Goal: Task Accomplishment & Management: Manage account settings

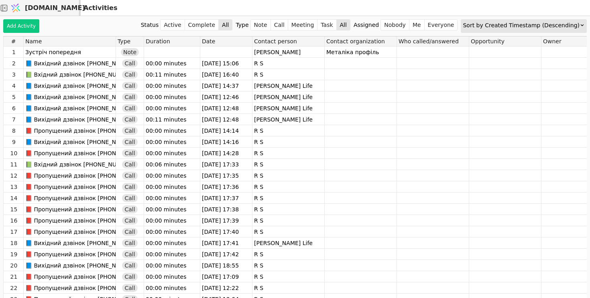
click at [557, 24] on div "Sort by Created Timestamp (Descending)" at bounding box center [521, 25] width 117 height 11
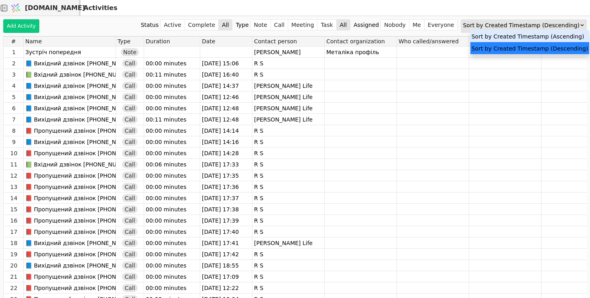
click at [537, 37] on div "Sort by Created Timestamp (Ascending)" at bounding box center [529, 36] width 119 height 12
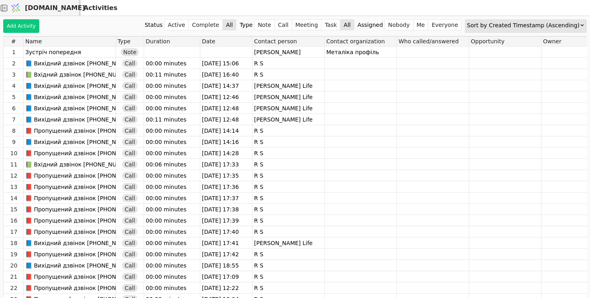
click at [546, 24] on div "Sort by Created Timestamp (Ascending)" at bounding box center [523, 25] width 113 height 11
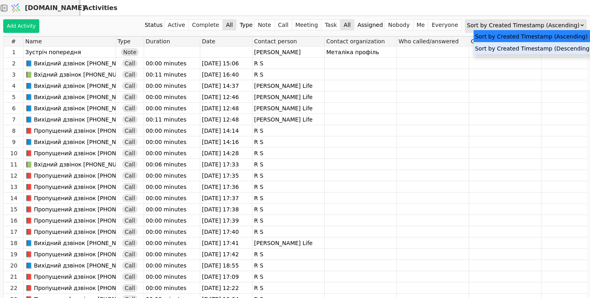
click at [533, 49] on div "Sort by Created Timestamp (Descending)" at bounding box center [532, 48] width 119 height 12
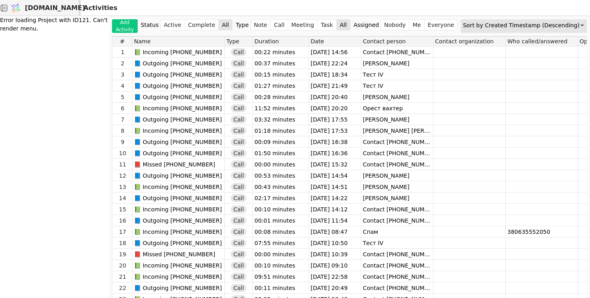
click at [53, 8] on span "[DOMAIN_NAME]" at bounding box center [55, 8] width 60 height 10
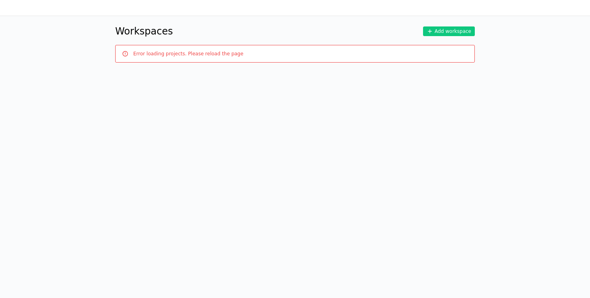
click at [132, 29] on h1 "Workspaces" at bounding box center [144, 31] width 58 height 14
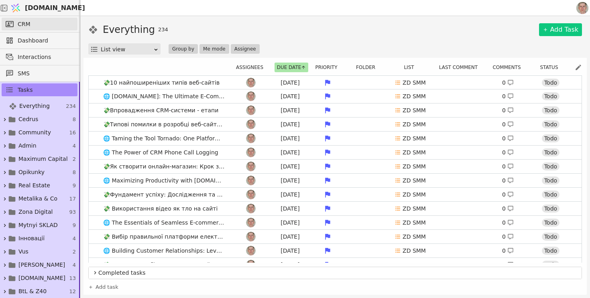
click at [54, 21] on link "CRM" at bounding box center [40, 24] width 76 height 13
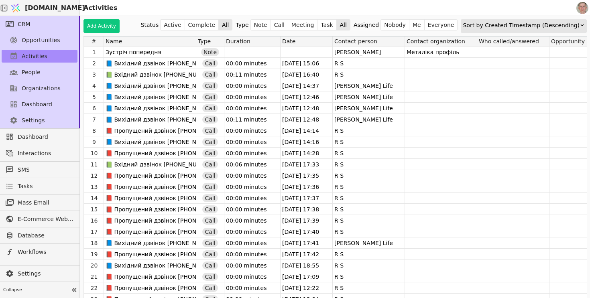
click at [532, 23] on div "Sort by Created Timestamp (Descending)" at bounding box center [521, 25] width 117 height 11
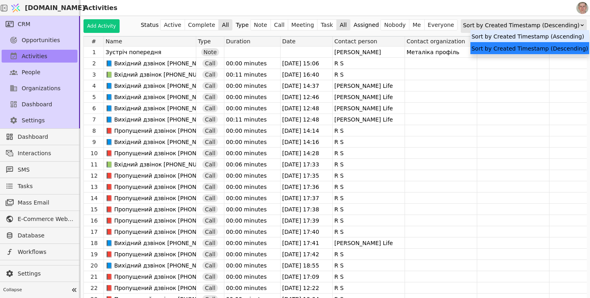
click at [526, 38] on div "Sort by Created Timestamp (Ascending)" at bounding box center [529, 36] width 119 height 12
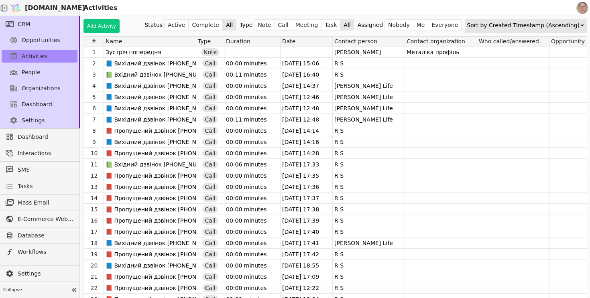
click at [532, 21] on div "Sort by Created Timestamp (Ascending)" at bounding box center [523, 25] width 113 height 11
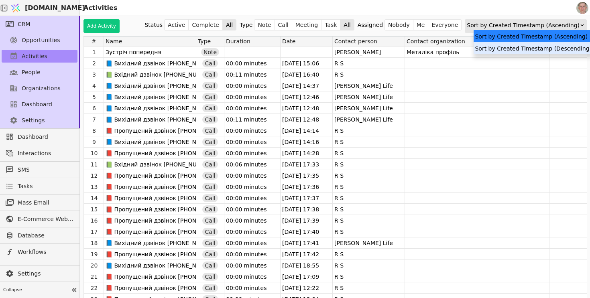
click at [523, 52] on div "Sort by Created Timestamp (Descending)" at bounding box center [532, 48] width 119 height 12
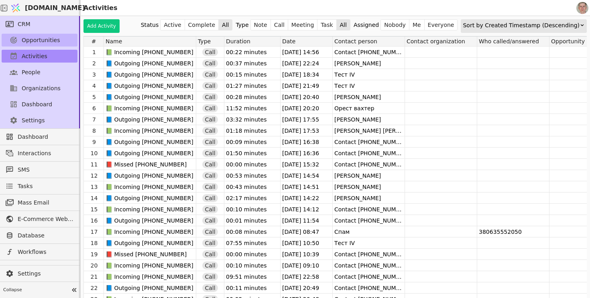
click at [53, 37] on span "Opportunities" at bounding box center [41, 40] width 39 height 8
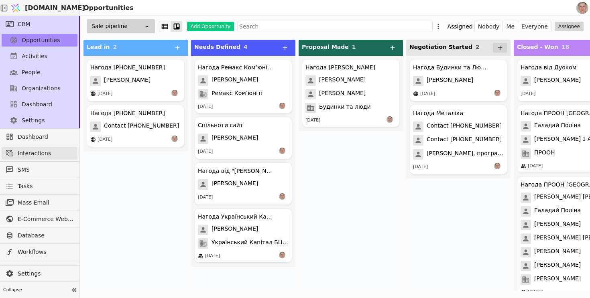
click at [49, 150] on span "Interactions" at bounding box center [46, 153] width 56 height 8
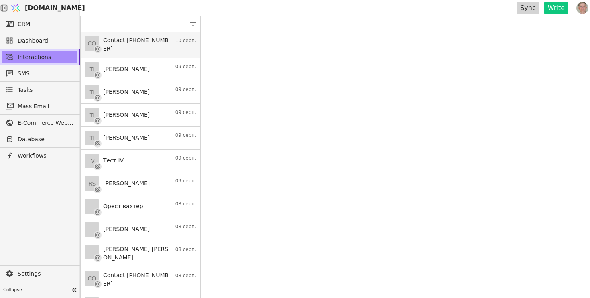
click at [165, 41] on h3 "Contact +380738983869" at bounding box center [137, 44] width 68 height 17
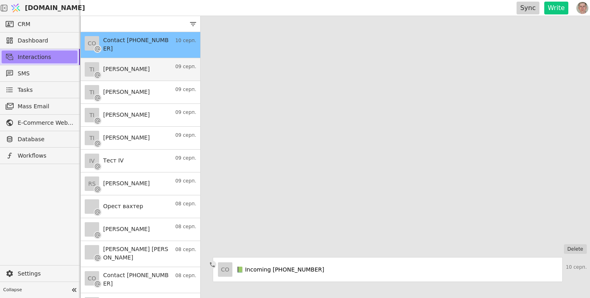
click at [164, 70] on link "TI Tina 09 серп." at bounding box center [141, 69] width 120 height 23
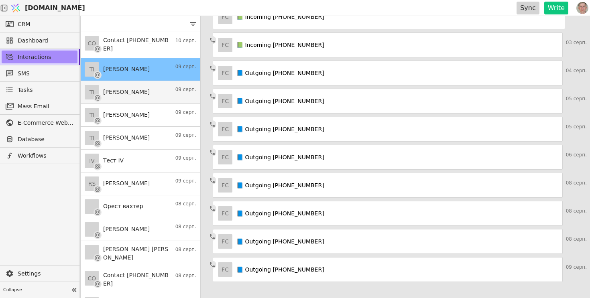
click at [161, 93] on link "TI Tina 09 серп." at bounding box center [141, 92] width 120 height 23
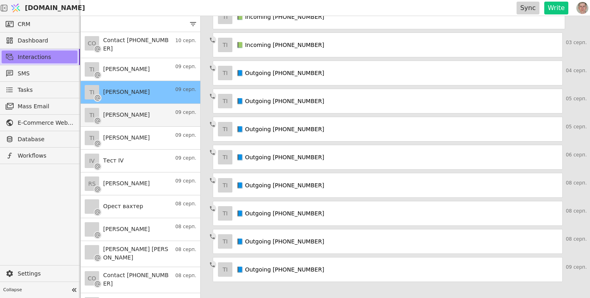
click at [156, 109] on link "TI Tina 09 серп." at bounding box center [141, 115] width 120 height 23
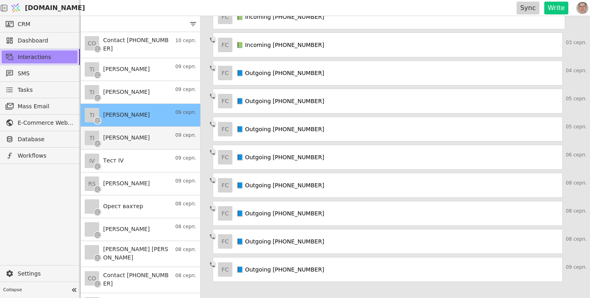
click at [153, 134] on link "TI Tina 09 серп." at bounding box center [141, 138] width 120 height 23
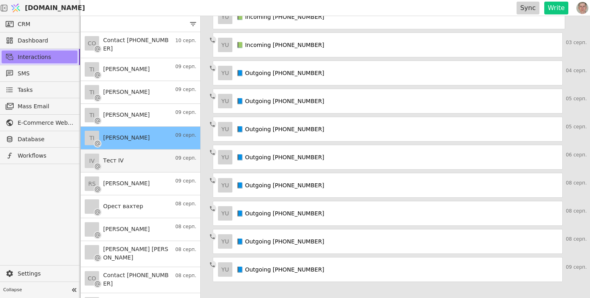
click at [156, 162] on link "IV Тест IV 09 серп." at bounding box center [141, 161] width 120 height 23
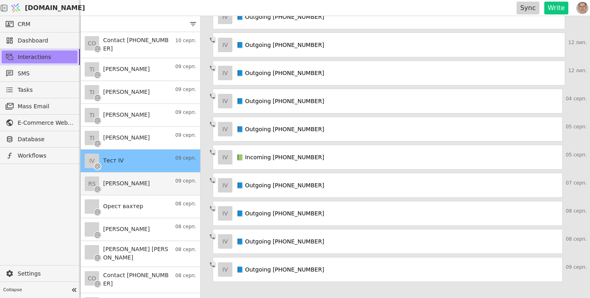
click at [156, 182] on link "RS Roman Svystun 09 серп." at bounding box center [141, 184] width 120 height 23
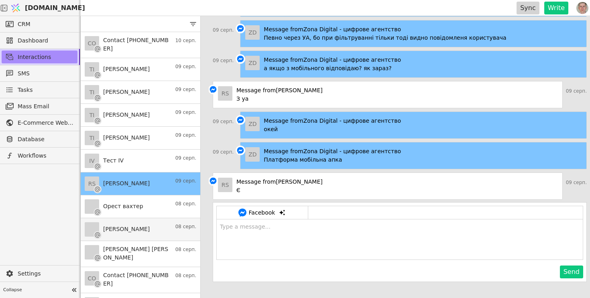
click at [162, 226] on link "Віктор Вус 08 серп." at bounding box center [141, 229] width 120 height 23
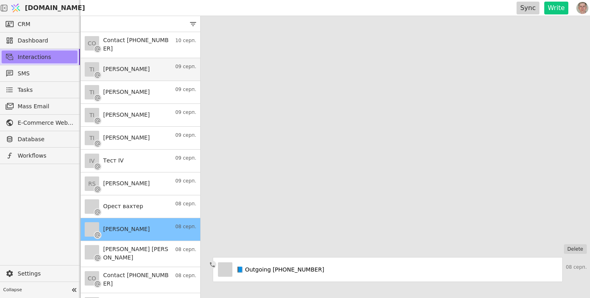
click at [163, 70] on link "TI Tina 09 серп." at bounding box center [141, 69] width 120 height 23
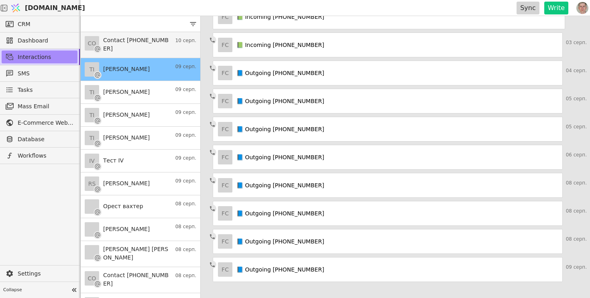
click at [161, 44] on h3 "Contact +380738983869" at bounding box center [137, 44] width 68 height 17
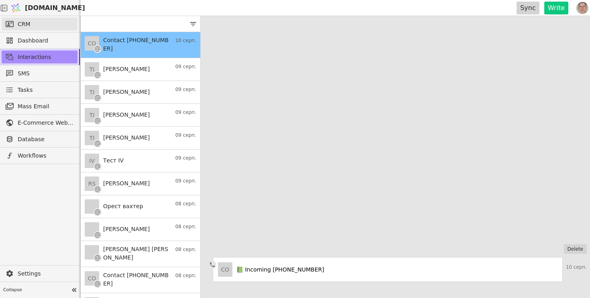
click at [58, 19] on link "CRM" at bounding box center [40, 24] width 76 height 13
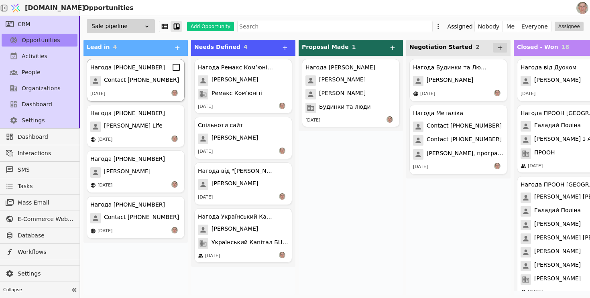
click at [145, 82] on span "Contact [PHONE_NUMBER]" at bounding box center [141, 81] width 75 height 10
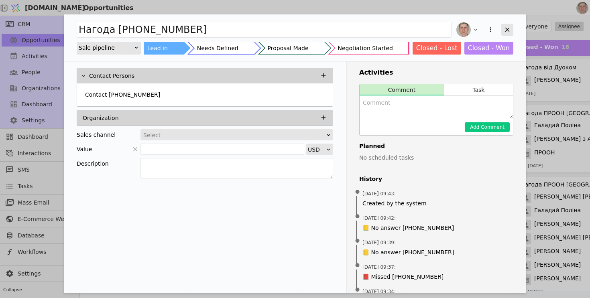
click at [508, 27] on icon "Add Opportunity" at bounding box center [507, 29] width 7 height 7
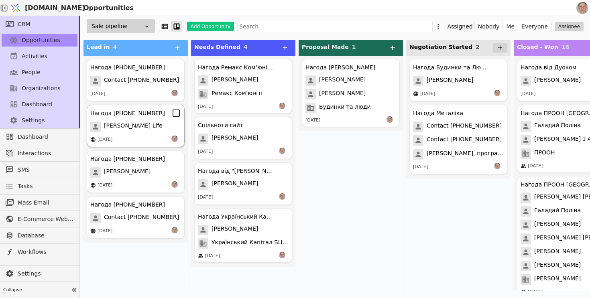
click at [140, 119] on div "Нагода +380633343494 Роман Свистун Life 11.08.2025" at bounding box center [136, 126] width 98 height 43
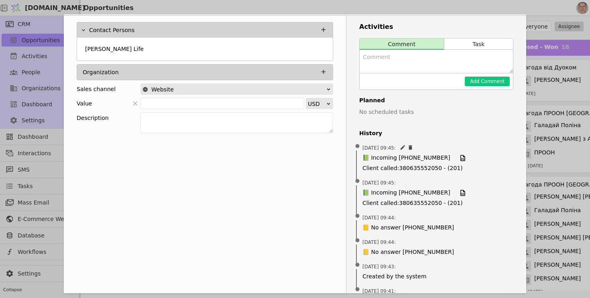
scroll to position [47, 0]
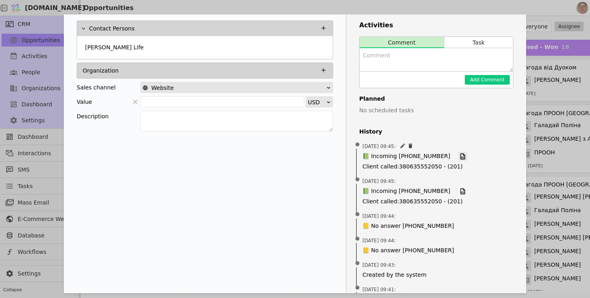
click at [460, 156] on icon "Add Opportunity" at bounding box center [462, 157] width 5 height 6
click at [459, 190] on icon "Add Opportunity" at bounding box center [462, 191] width 7 height 7
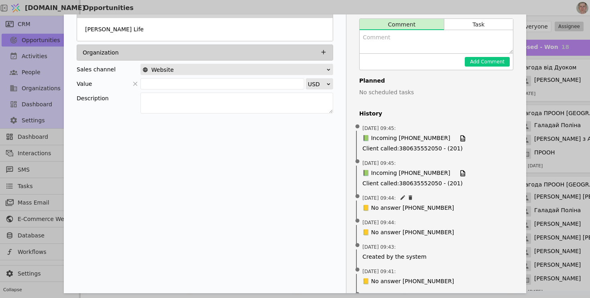
scroll to position [45, 0]
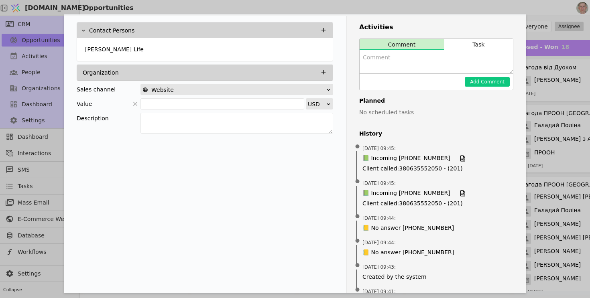
click at [51, 38] on div "Нагода +380633343494 Sale pipeline Lead in Needs Defined Proposal Made Negotiat…" at bounding box center [295, 149] width 590 height 298
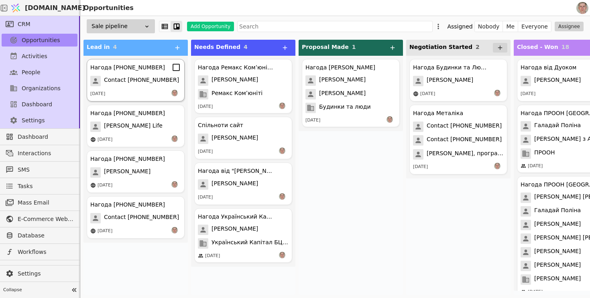
click at [153, 75] on div "Нагода +380505557977 Contact +380505557977 11.08.2025" at bounding box center [136, 80] width 98 height 43
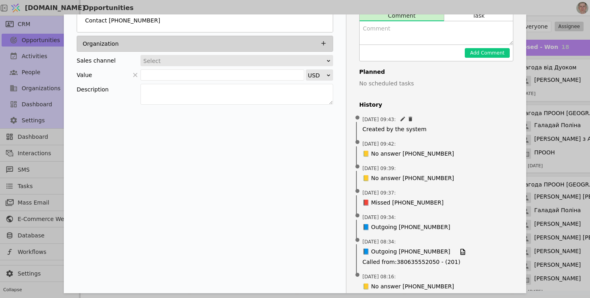
scroll to position [76, 0]
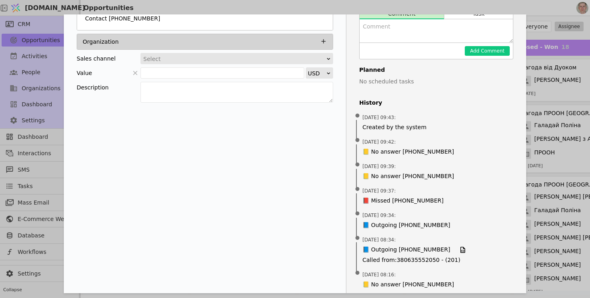
click at [559, 75] on div "Нагода +380505557977 Sale pipeline Lead in Needs Defined Proposal Made Negotiat…" at bounding box center [295, 149] width 590 height 298
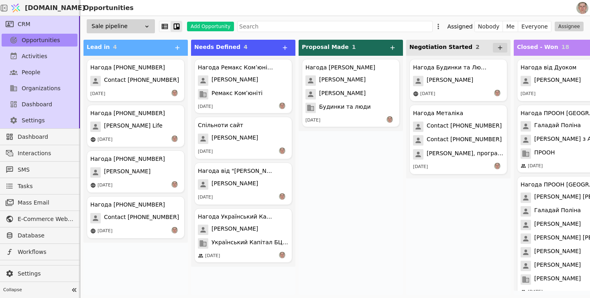
click at [350, 227] on div "Нагода БТЛ Курдонери Ярослав Курилишин Софія Цвенгрош Будинки та люди 09.07.2025" at bounding box center [351, 175] width 104 height 239
click at [142, 86] on span "Contact [PHONE_NUMBER]" at bounding box center [141, 81] width 75 height 10
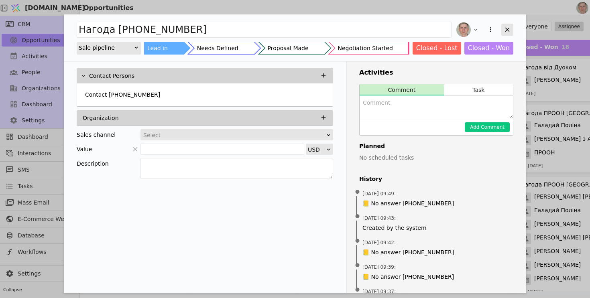
click at [510, 28] on icon "Add Opportunity" at bounding box center [507, 29] width 7 height 7
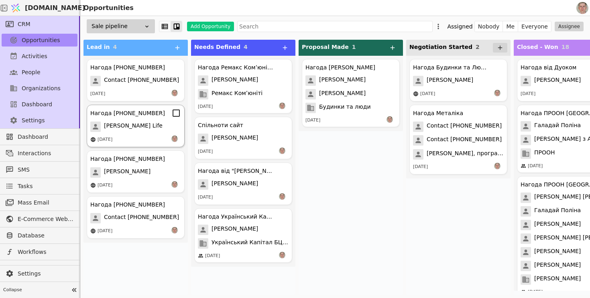
click at [138, 133] on div "Нагода +380633343494 Роман Свистун Life 11.08.2025" at bounding box center [136, 126] width 98 height 43
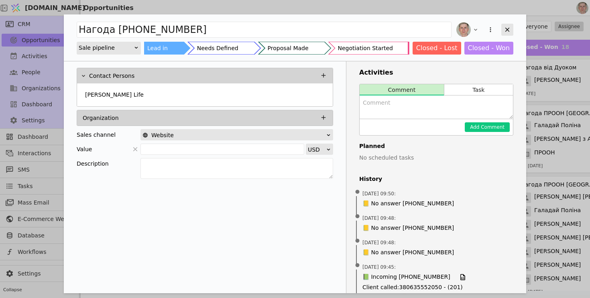
click at [508, 26] on icon "Add Opportunity" at bounding box center [507, 29] width 7 height 7
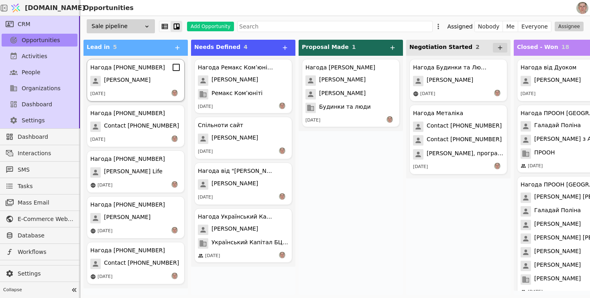
click at [134, 79] on div "[PERSON_NAME]" at bounding box center [135, 81] width 91 height 10
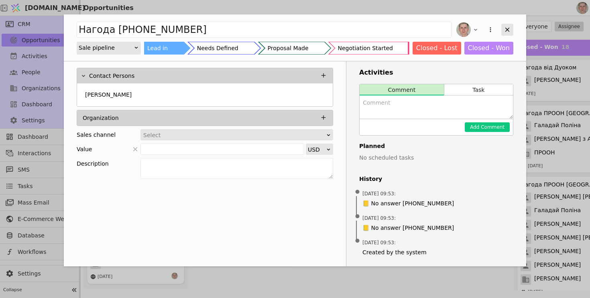
click at [504, 28] on icon "Add Opportunity" at bounding box center [507, 29] width 7 height 7
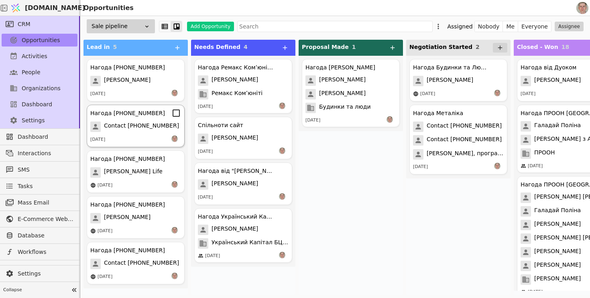
click at [146, 128] on span "Contact [PHONE_NUMBER]" at bounding box center [141, 127] width 75 height 10
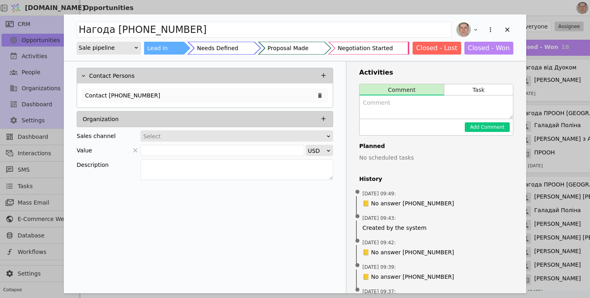
click at [136, 92] on p "Contact [PHONE_NUMBER]" at bounding box center [122, 95] width 75 height 8
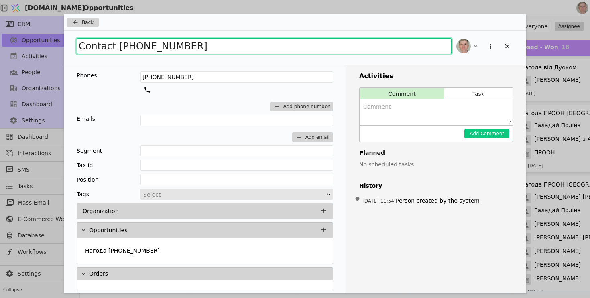
drag, startPoint x: 206, startPoint y: 46, endPoint x: 25, endPoint y: 38, distance: 180.7
click at [24, 39] on div "Back Contact [PHONE_NUMBER] Phones [PHONE_NUMBER] Add phone number Emails Add e…" at bounding box center [295, 149] width 590 height 298
type input "Вадафон тест"
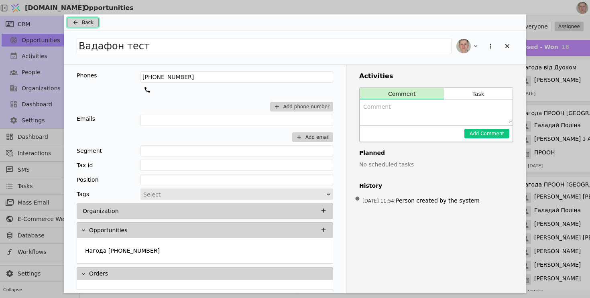
click at [83, 21] on span "Back" at bounding box center [88, 22] width 12 height 7
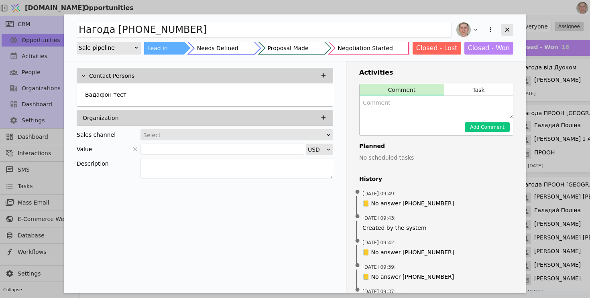
click at [508, 27] on icon "Add Opportunity" at bounding box center [507, 29] width 7 height 7
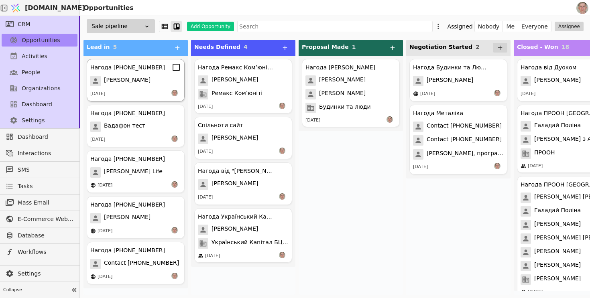
click at [144, 65] on div "Нагода [PHONE_NUMBER]" at bounding box center [127, 67] width 75 height 8
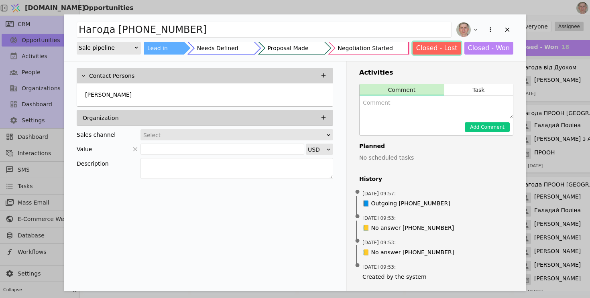
click at [450, 50] on button "Closed - Lost" at bounding box center [436, 48] width 49 height 13
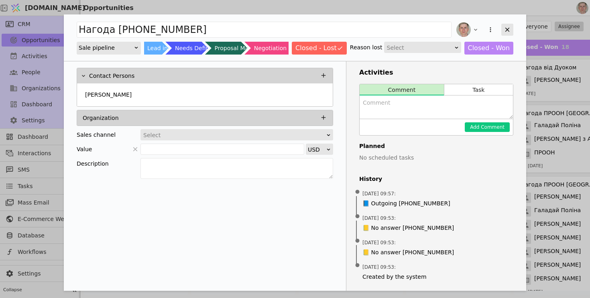
click at [507, 27] on icon "Add Opportunity" at bounding box center [507, 29] width 7 height 7
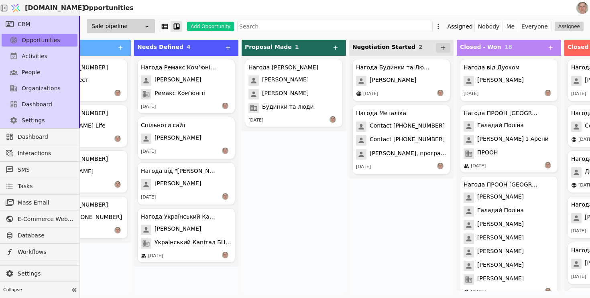
scroll to position [0, 139]
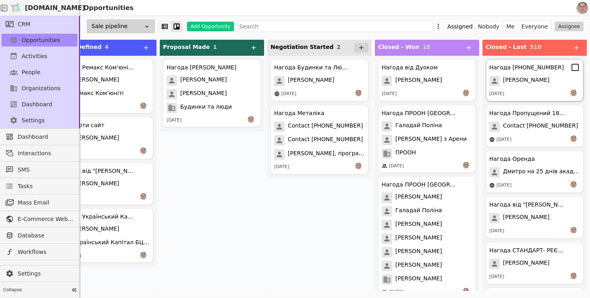
click at [538, 85] on div "[PERSON_NAME]" at bounding box center [534, 81] width 91 height 10
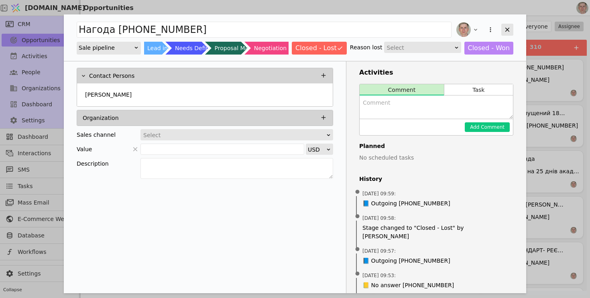
click at [509, 30] on icon "Add Opportunity" at bounding box center [507, 29] width 7 height 7
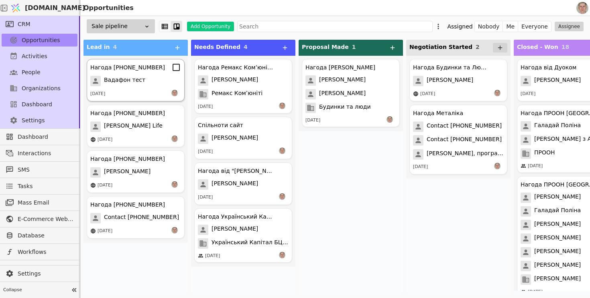
click at [146, 83] on div "Вадафон тест" at bounding box center [135, 81] width 91 height 10
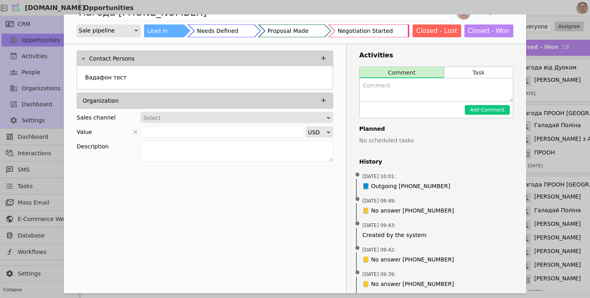
scroll to position [18, 0]
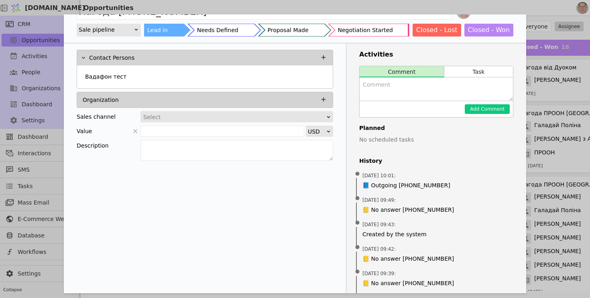
click at [552, 68] on div "Нагода +380505557977 Sale pipeline Lead in Needs Defined Proposal Made Negotiat…" at bounding box center [295, 149] width 590 height 298
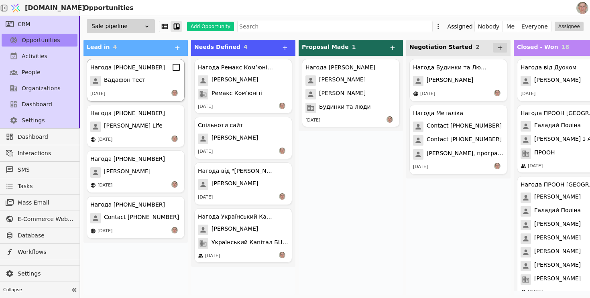
click at [150, 90] on div "[DATE]" at bounding box center [135, 94] width 91 height 8
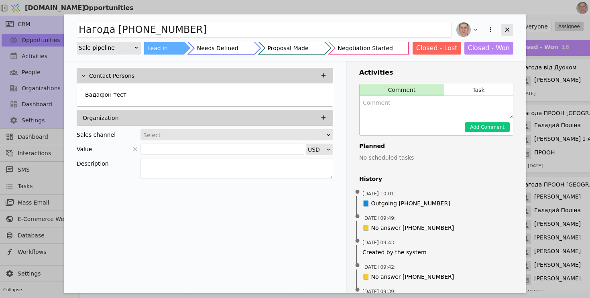
click at [506, 28] on icon "Add Opportunity" at bounding box center [507, 30] width 4 height 4
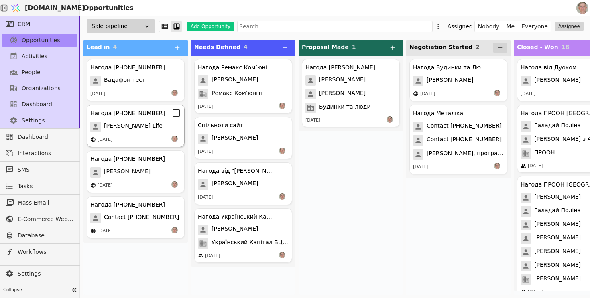
click at [144, 136] on div "[DATE]" at bounding box center [135, 140] width 91 height 8
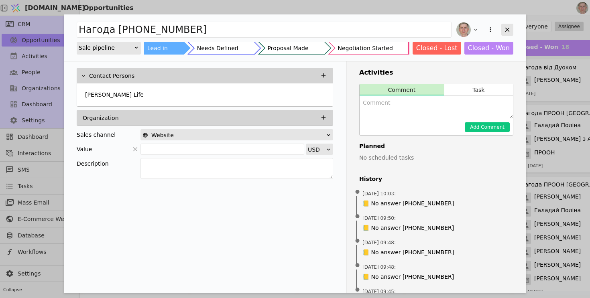
click at [508, 25] on div "Add Opportunity" at bounding box center [507, 30] width 12 height 12
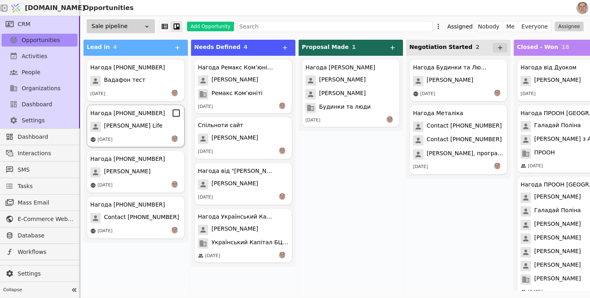
click at [154, 123] on span "[PERSON_NAME] Life" at bounding box center [133, 127] width 59 height 10
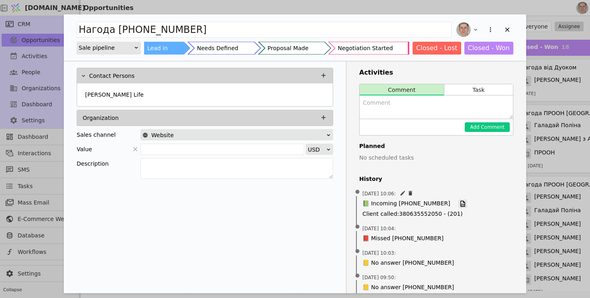
click at [460, 202] on icon "Add Opportunity" at bounding box center [462, 204] width 5 height 6
click at [508, 30] on icon "Add Opportunity" at bounding box center [507, 30] width 4 height 4
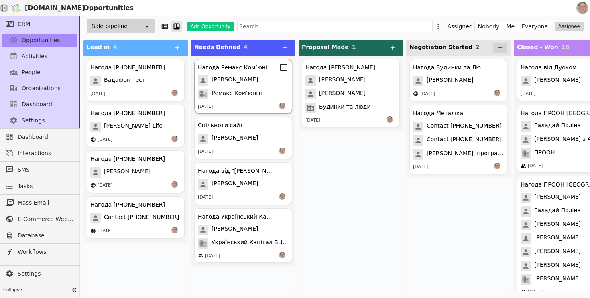
scroll to position [0, 0]
